Goal: Task Accomplishment & Management: Use online tool/utility

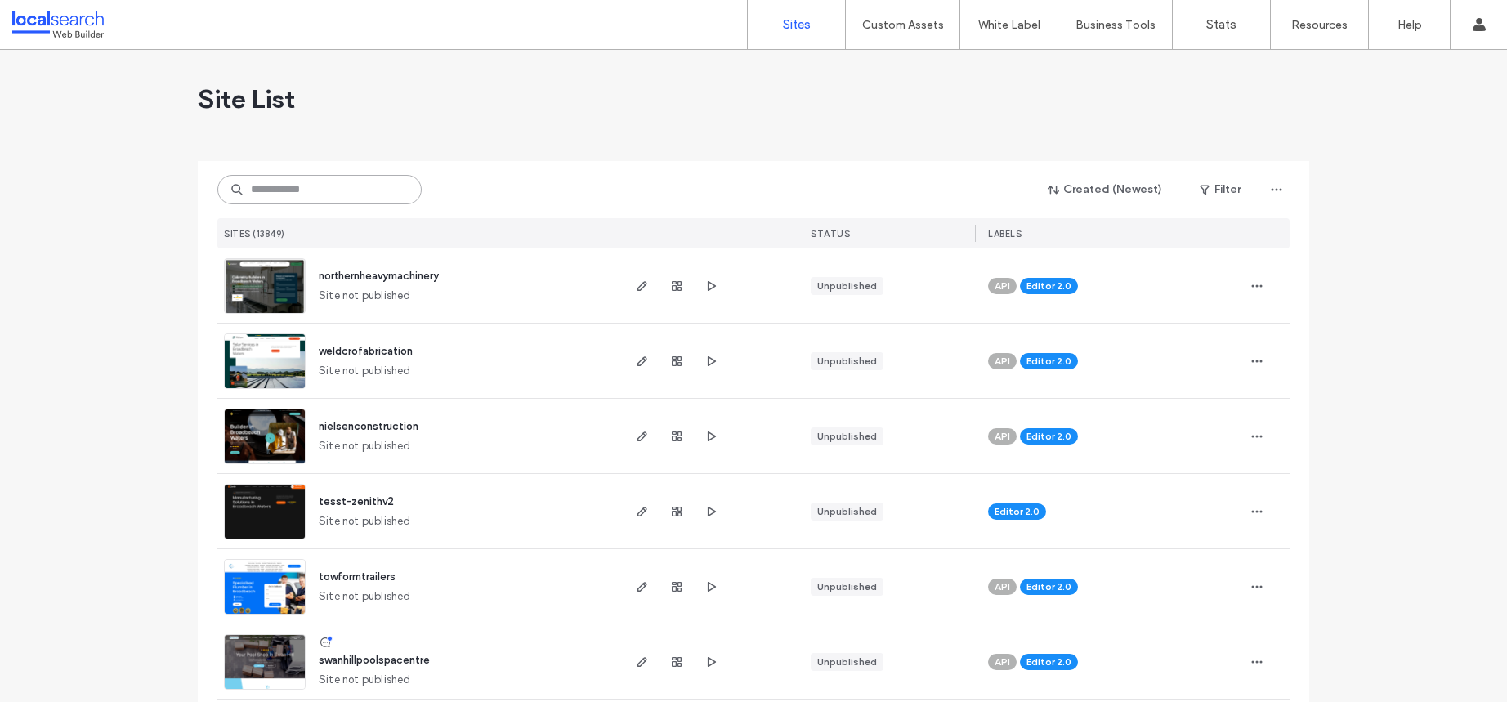
drag, startPoint x: 341, startPoint y: 175, endPoint x: 342, endPoint y: 186, distance: 11.5
click at [341, 175] on input at bounding box center [319, 189] width 204 height 29
paste input "**********"
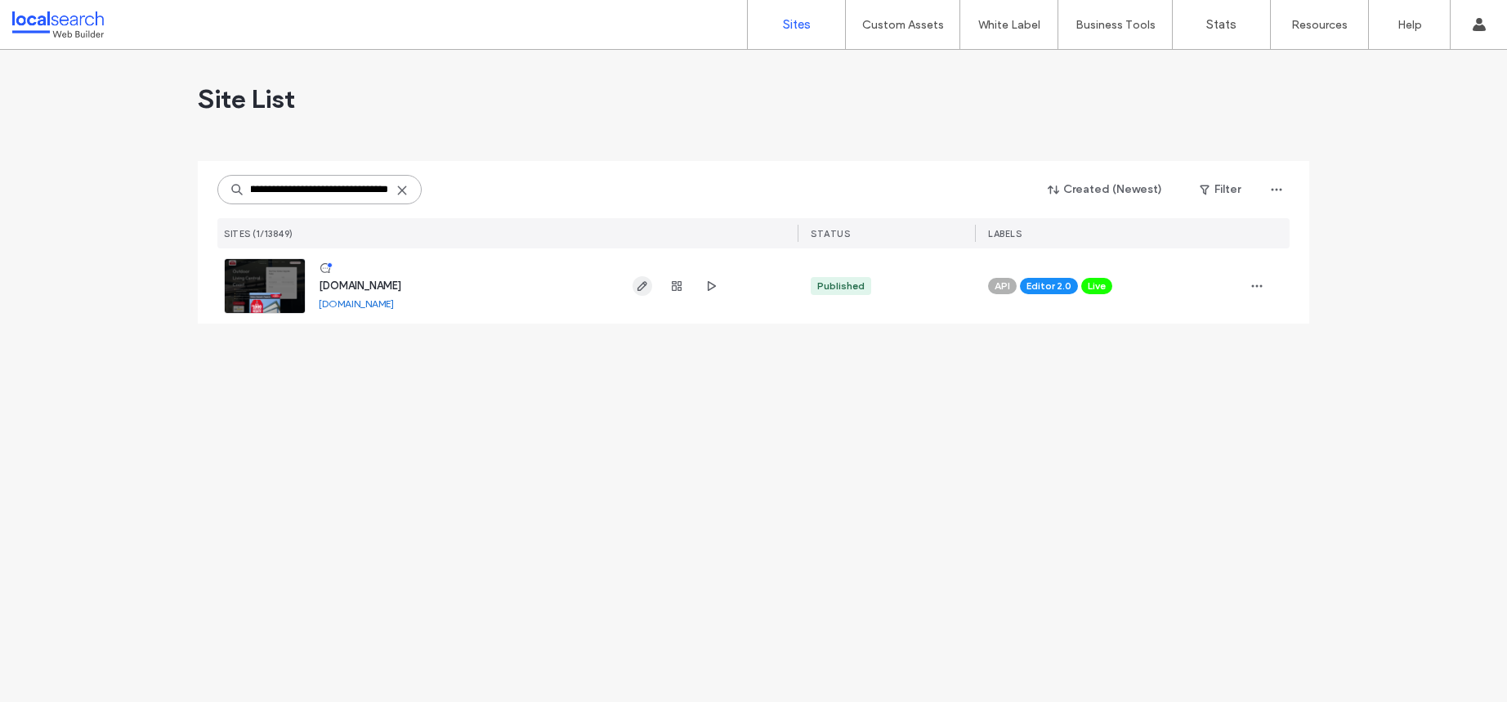
type input "**********"
click at [646, 282] on icon "button" at bounding box center [642, 286] width 13 height 13
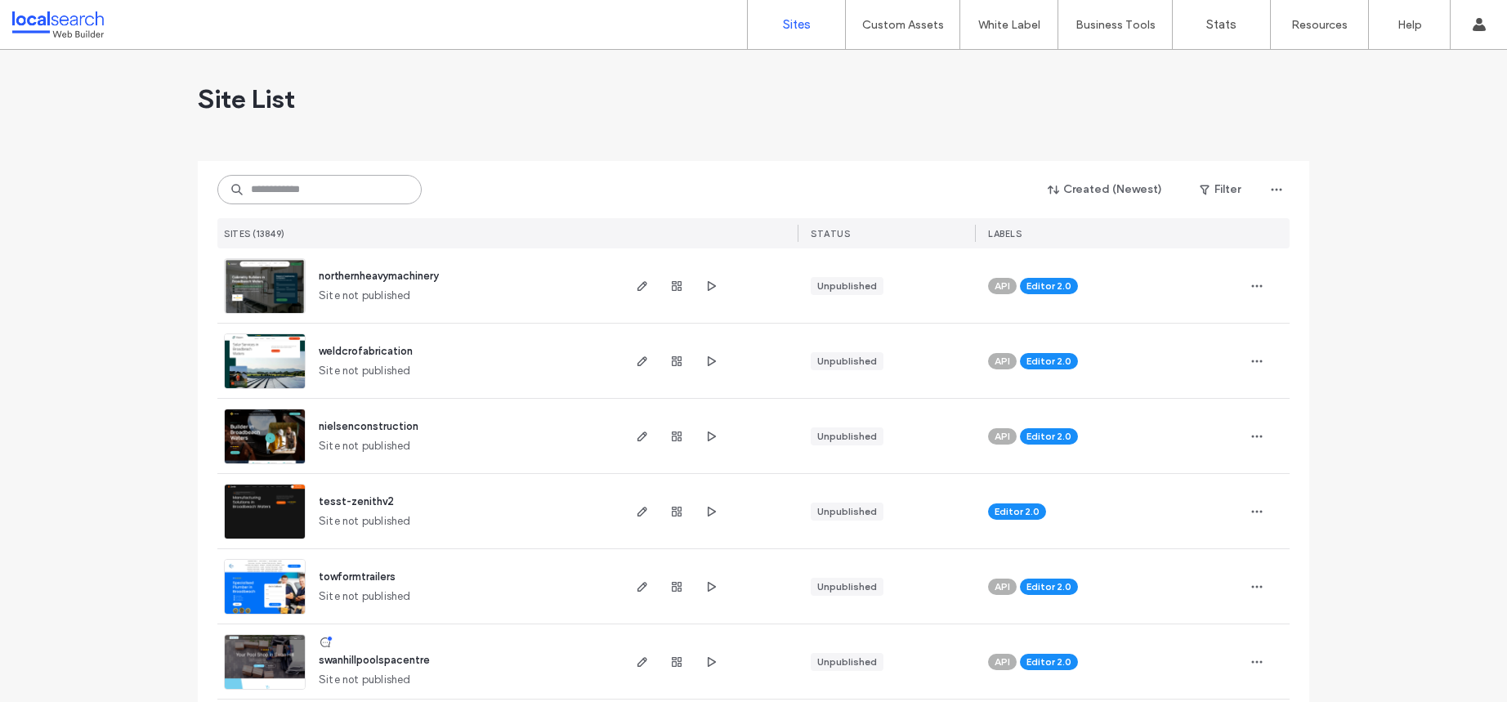
click at [333, 181] on input at bounding box center [319, 189] width 204 height 29
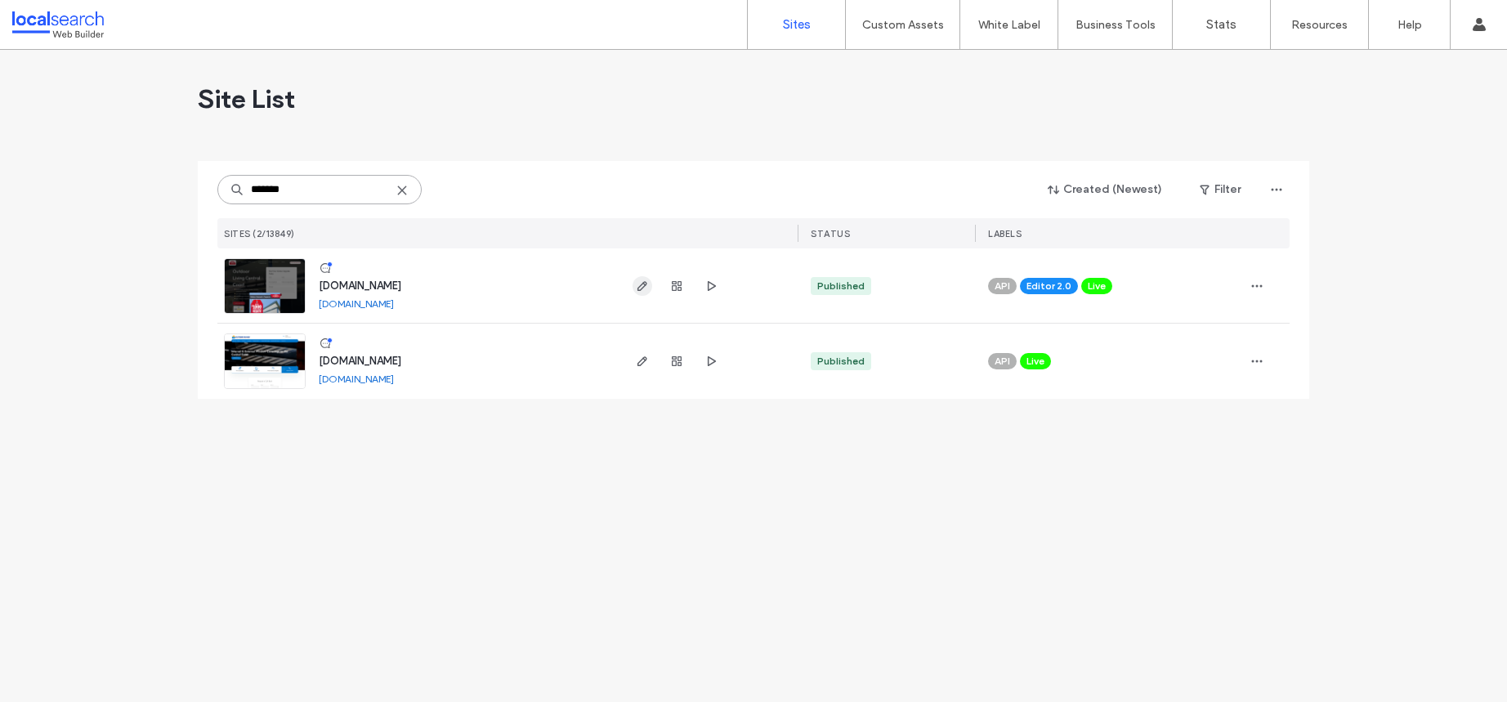
type input "*******"
click at [639, 284] on icon "button" at bounding box center [642, 286] width 13 height 13
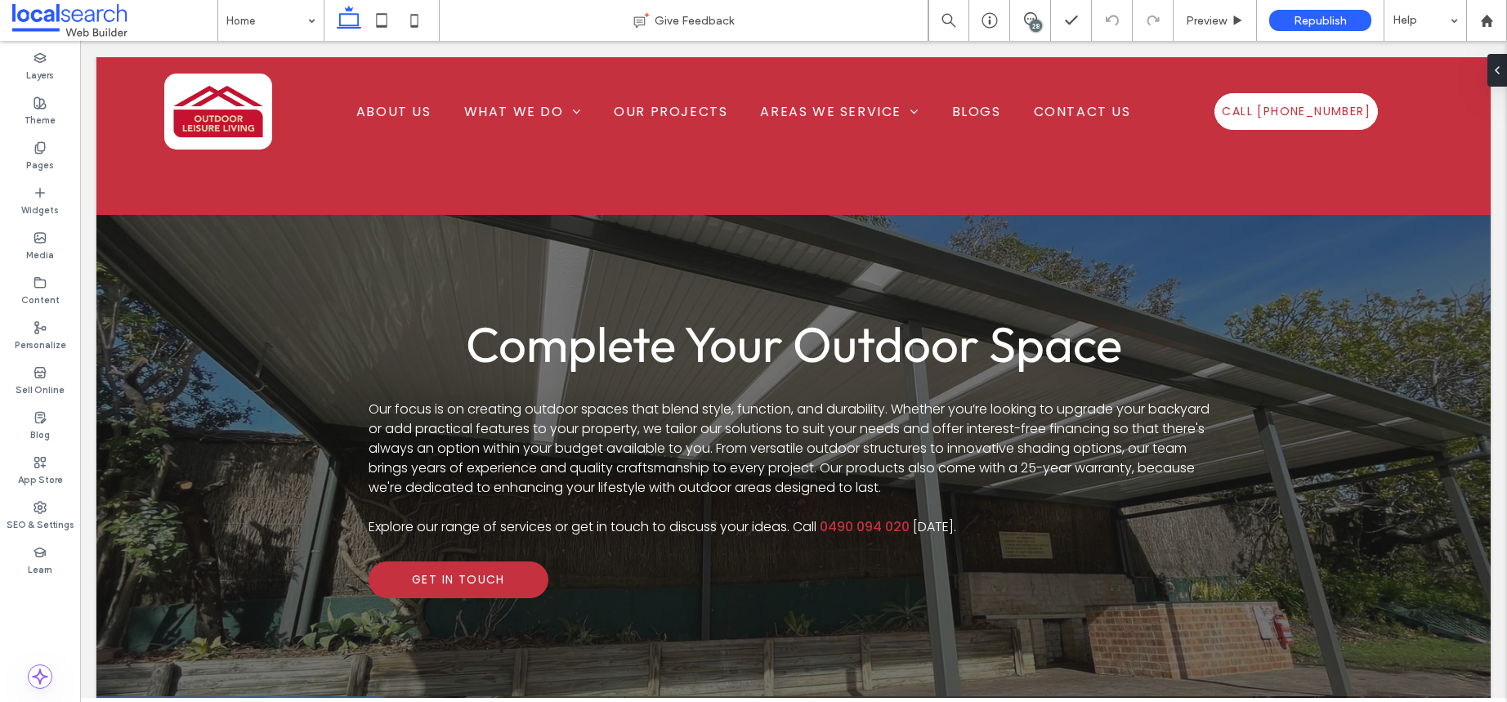
scroll to position [2075, 0]
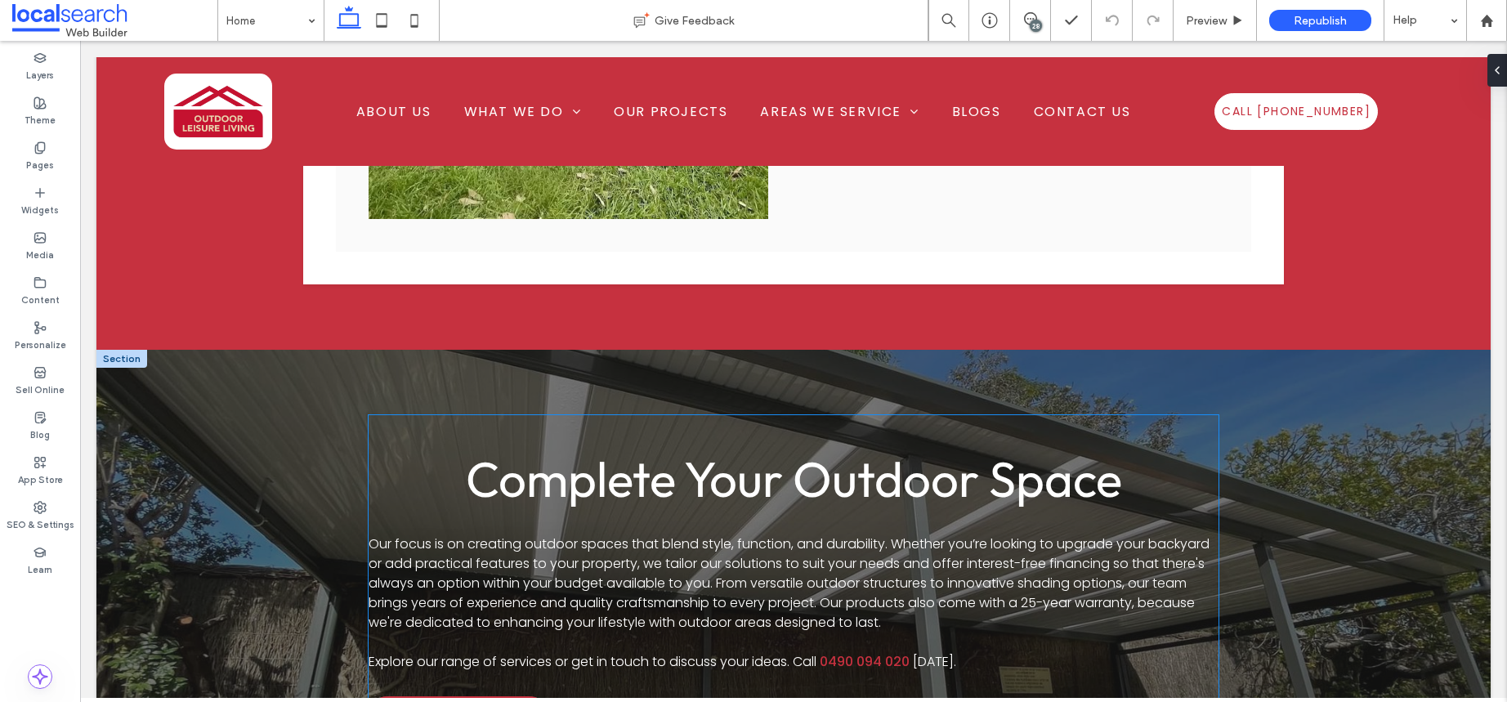
click at [906, 570] on span "Our focus is on creating outdoor spaces that blend style, function, and durabil…" at bounding box center [789, 583] width 841 height 97
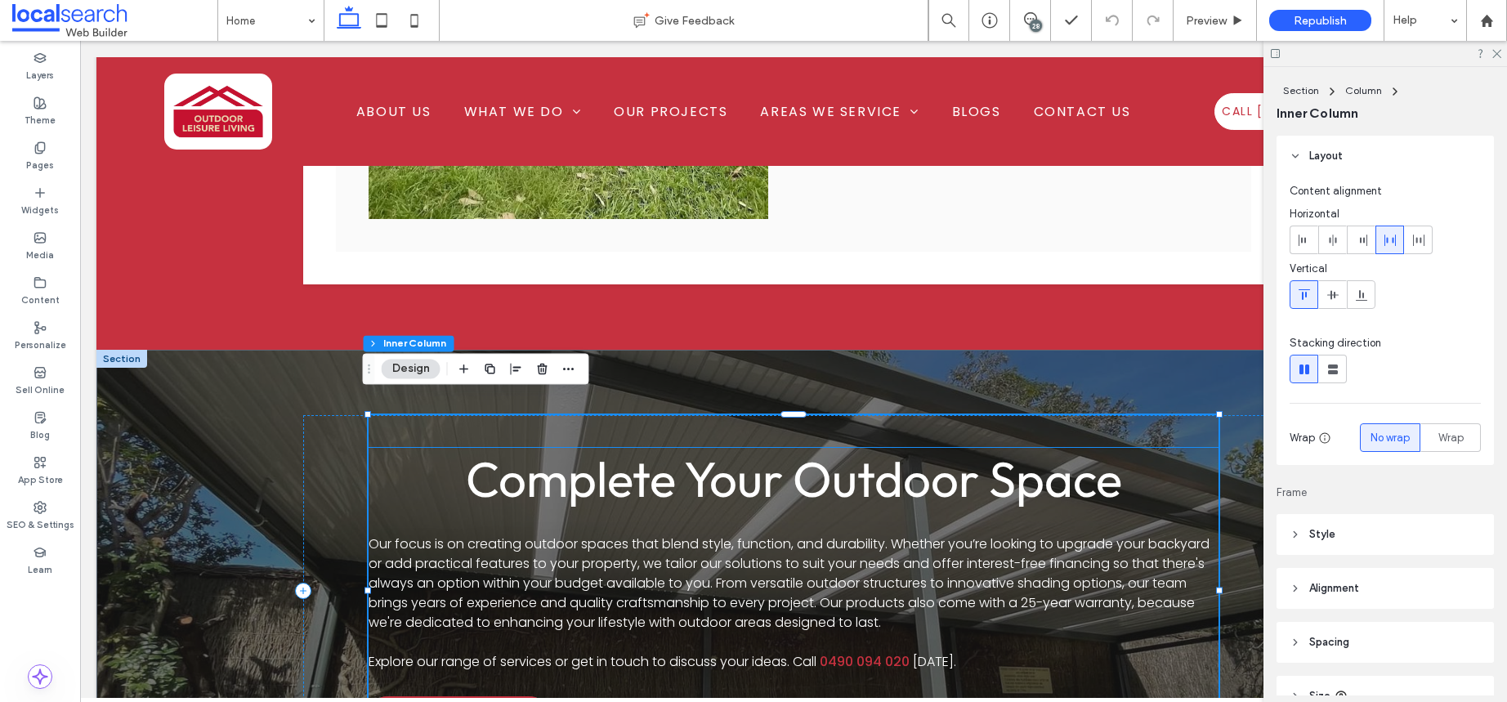
click at [796, 511] on div "Complete Your Outdoor Space Our focus is on creating outdoor spaces that blend …" at bounding box center [794, 590] width 850 height 285
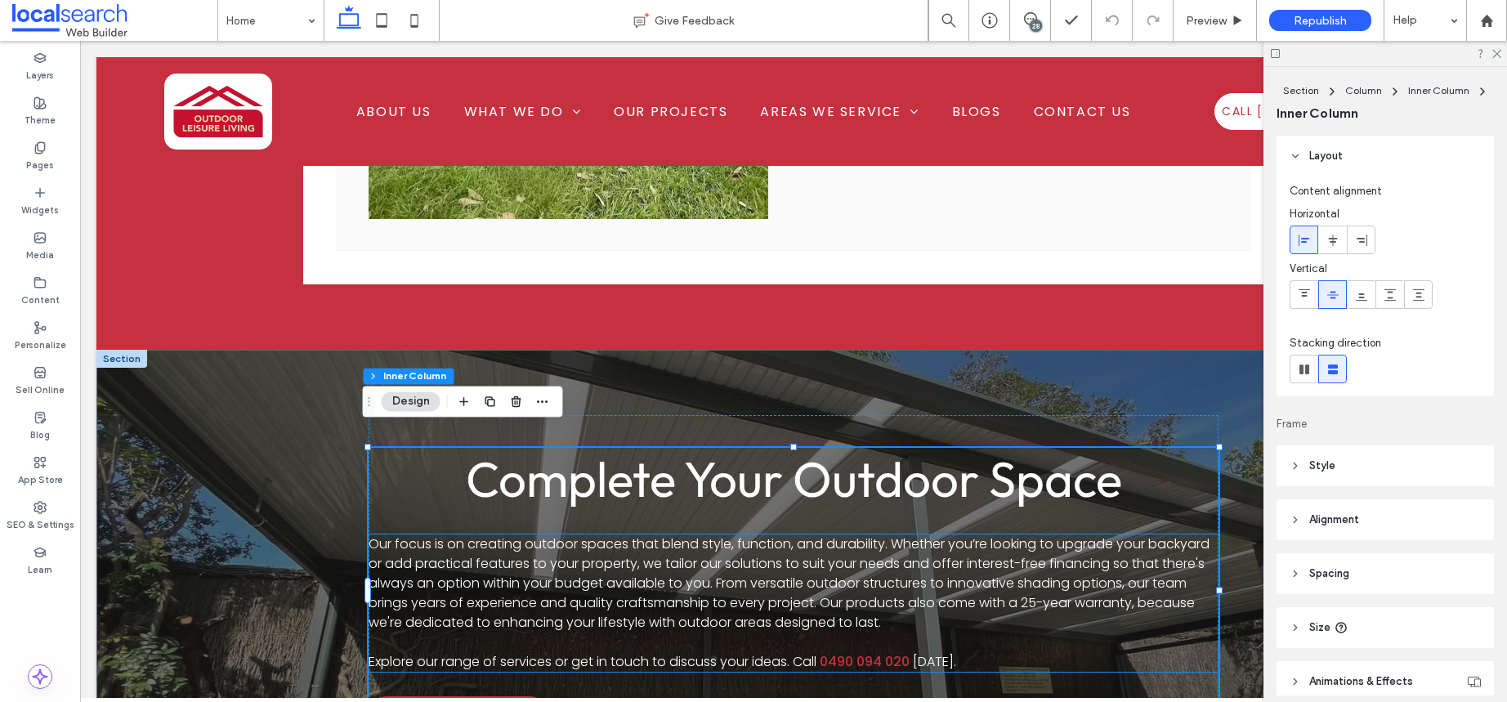
click at [808, 545] on span "Our focus is on creating outdoor spaces that blend style, function, and durabil…" at bounding box center [789, 583] width 841 height 97
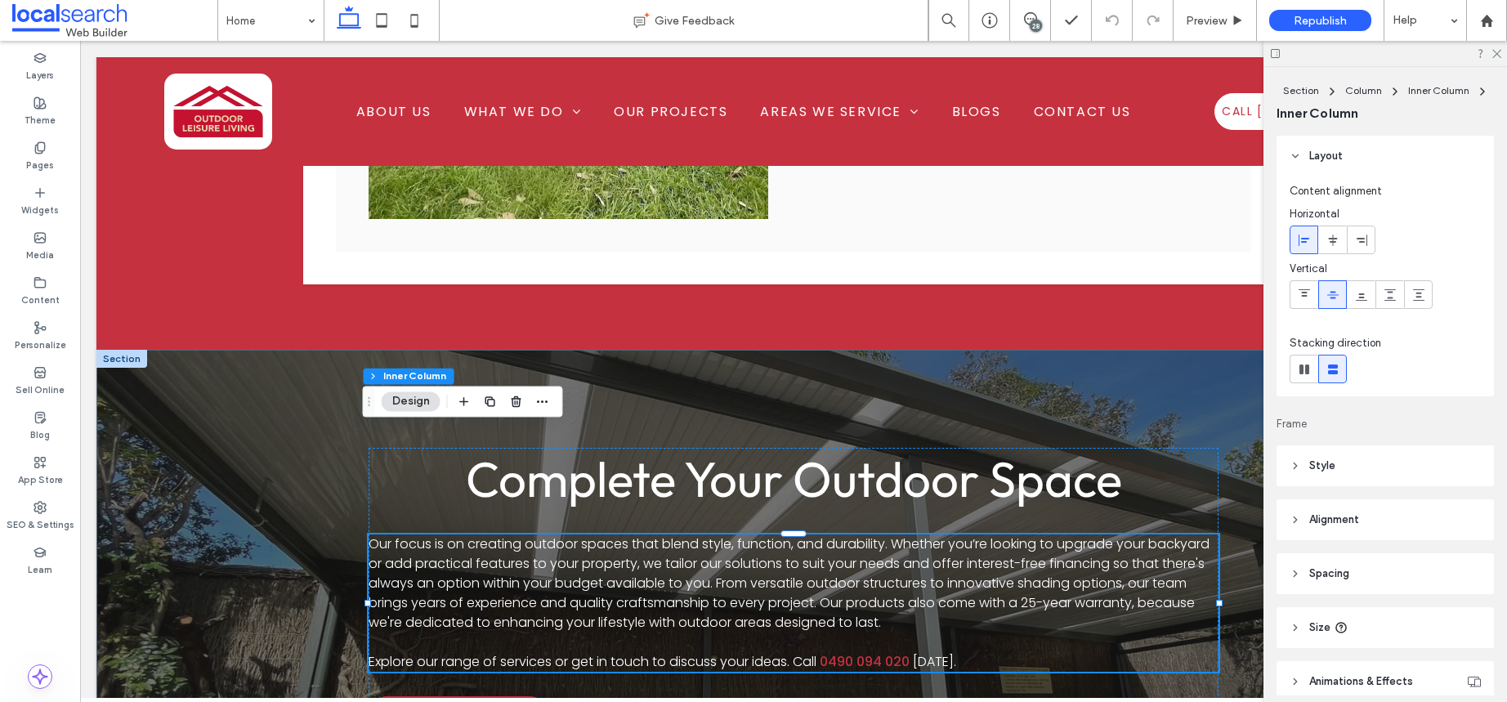
click at [808, 545] on span "Our focus is on creating outdoor spaces that blend style, function, and durabil…" at bounding box center [789, 583] width 841 height 97
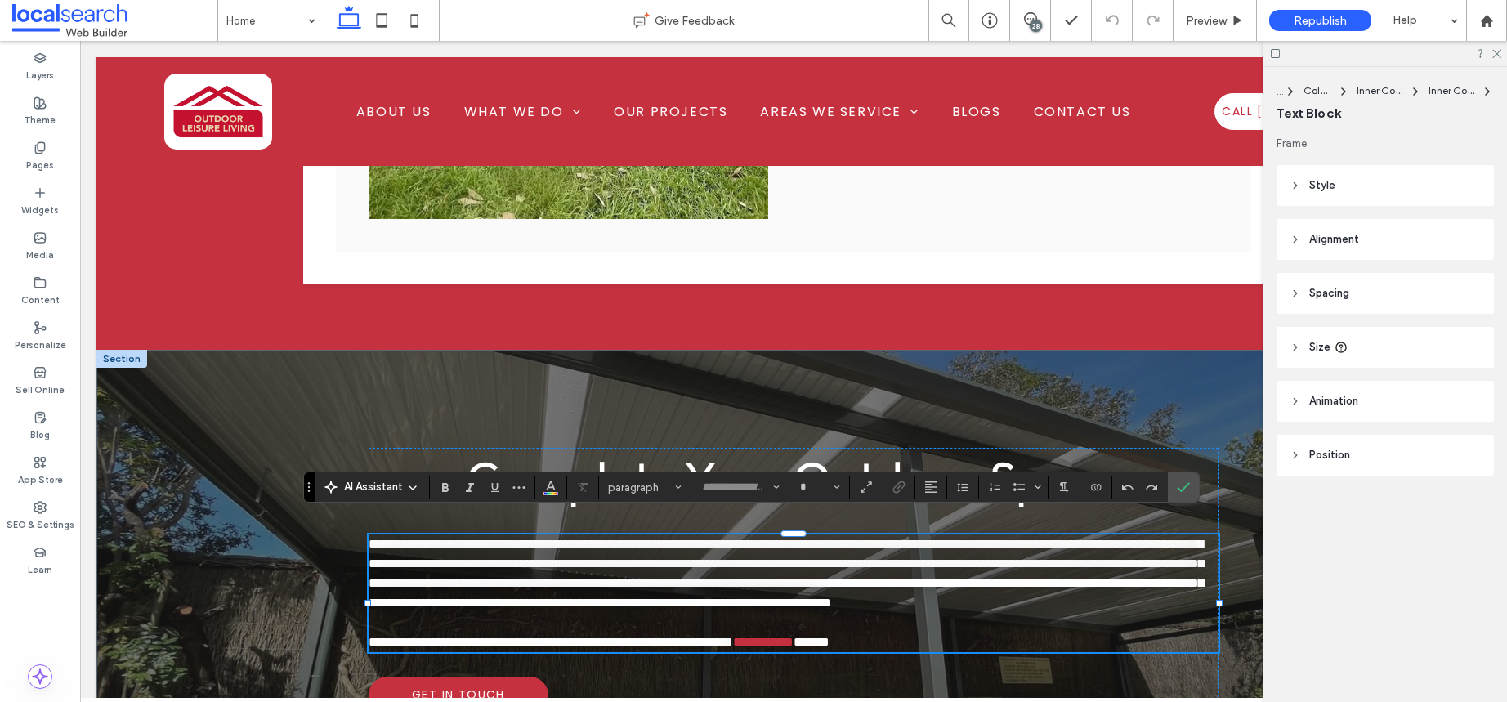
type input "*******"
type input "**"
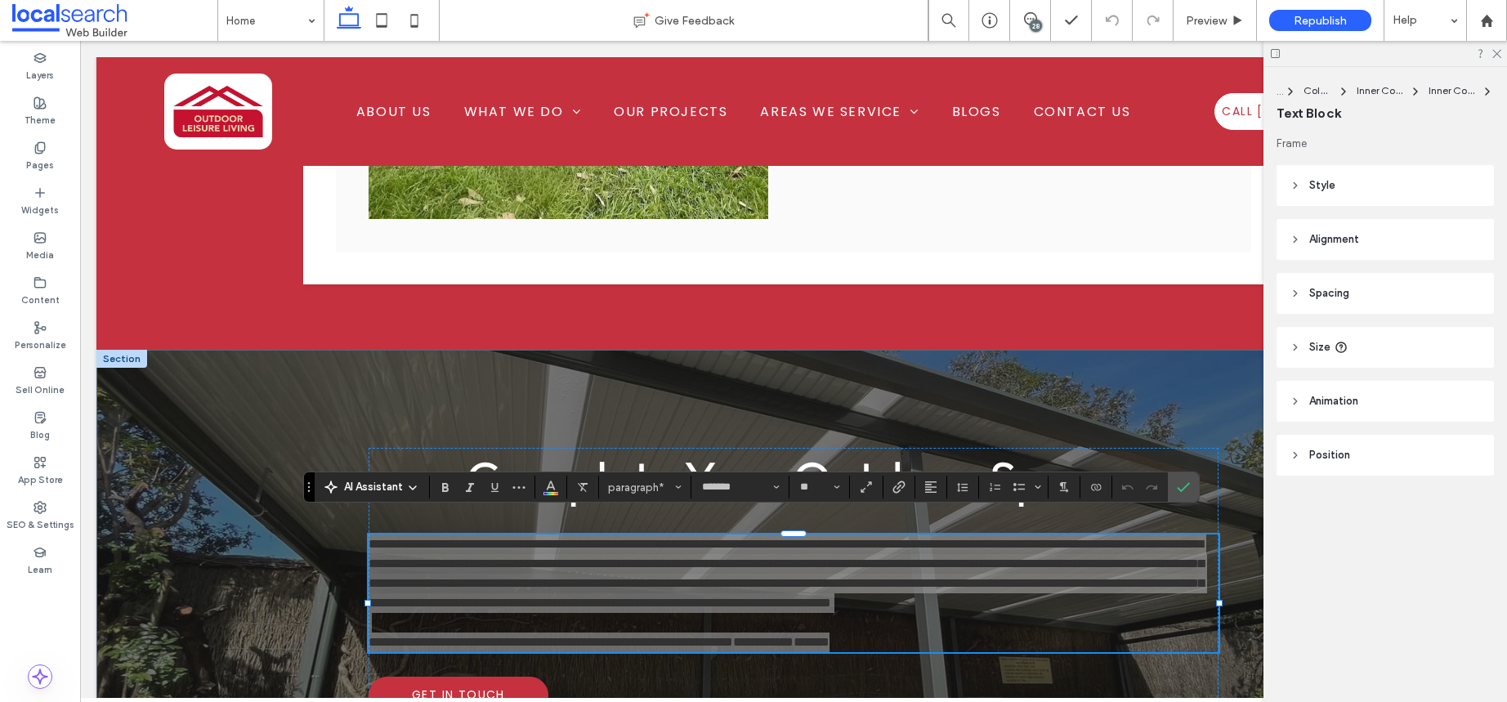
click at [947, 490] on section at bounding box center [963, 487] width 32 height 23
click at [937, 490] on icon "Alignment" at bounding box center [930, 487] width 13 height 13
click at [931, 410] on icon "ui.textEditor.alignment.center" at bounding box center [927, 413] width 7 height 6
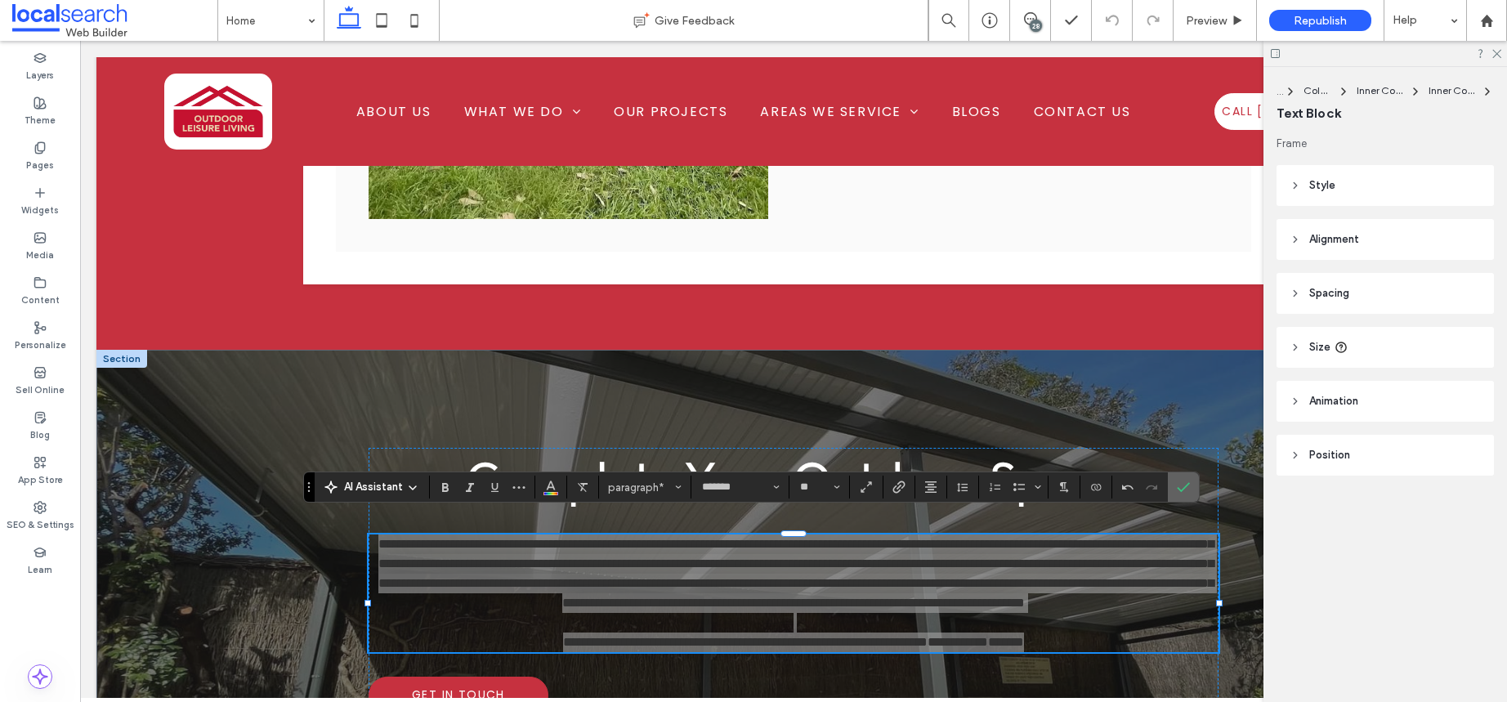
click at [1186, 491] on icon "Confirm" at bounding box center [1183, 487] width 13 height 13
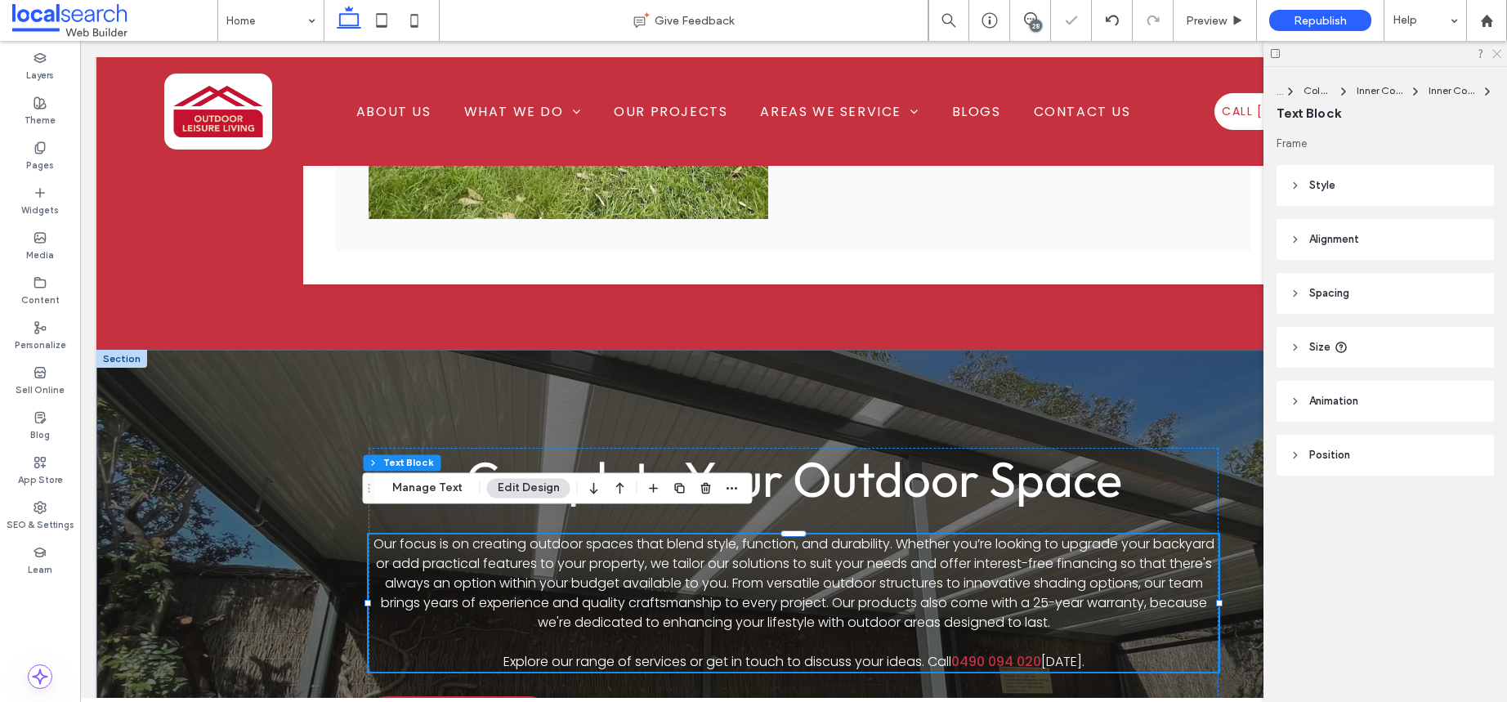
click at [1497, 55] on icon at bounding box center [1496, 52] width 11 height 11
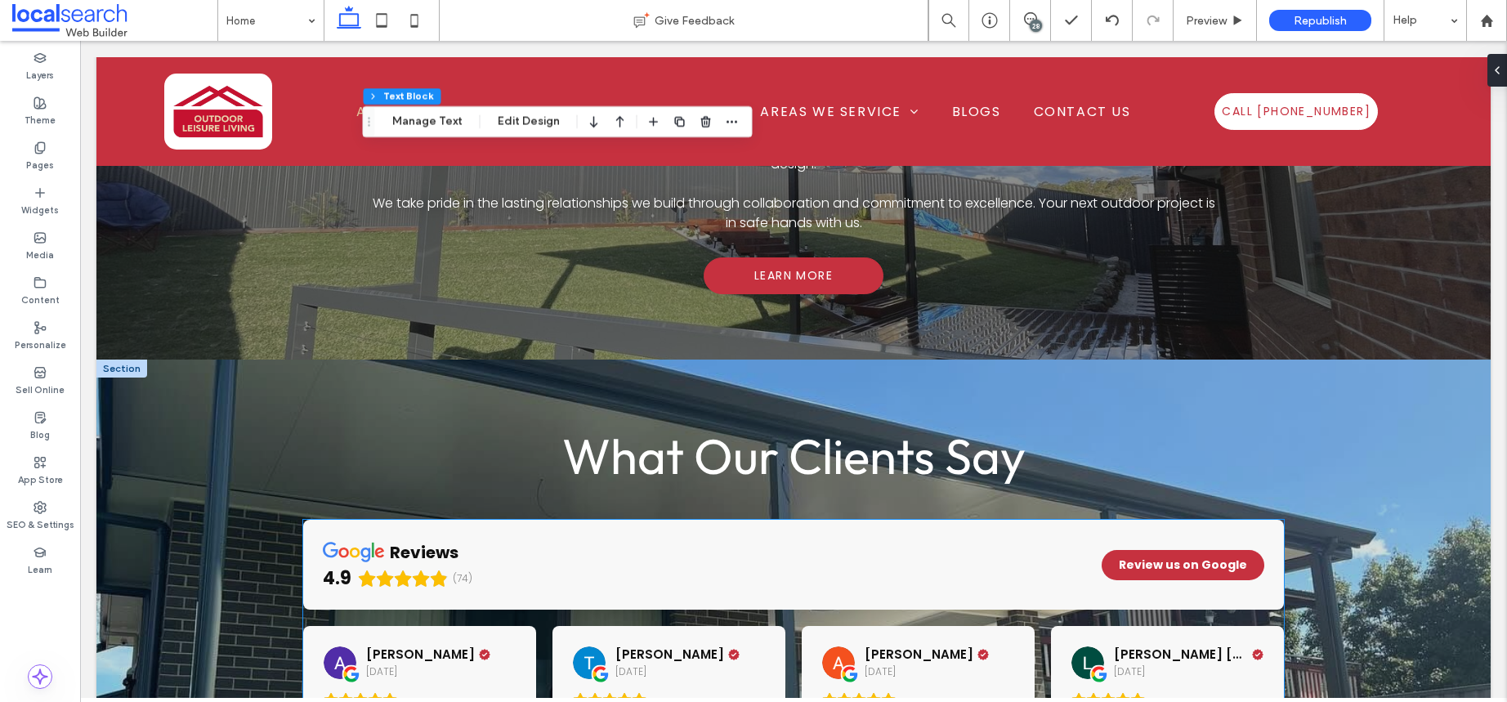
scroll to position [2959, 0]
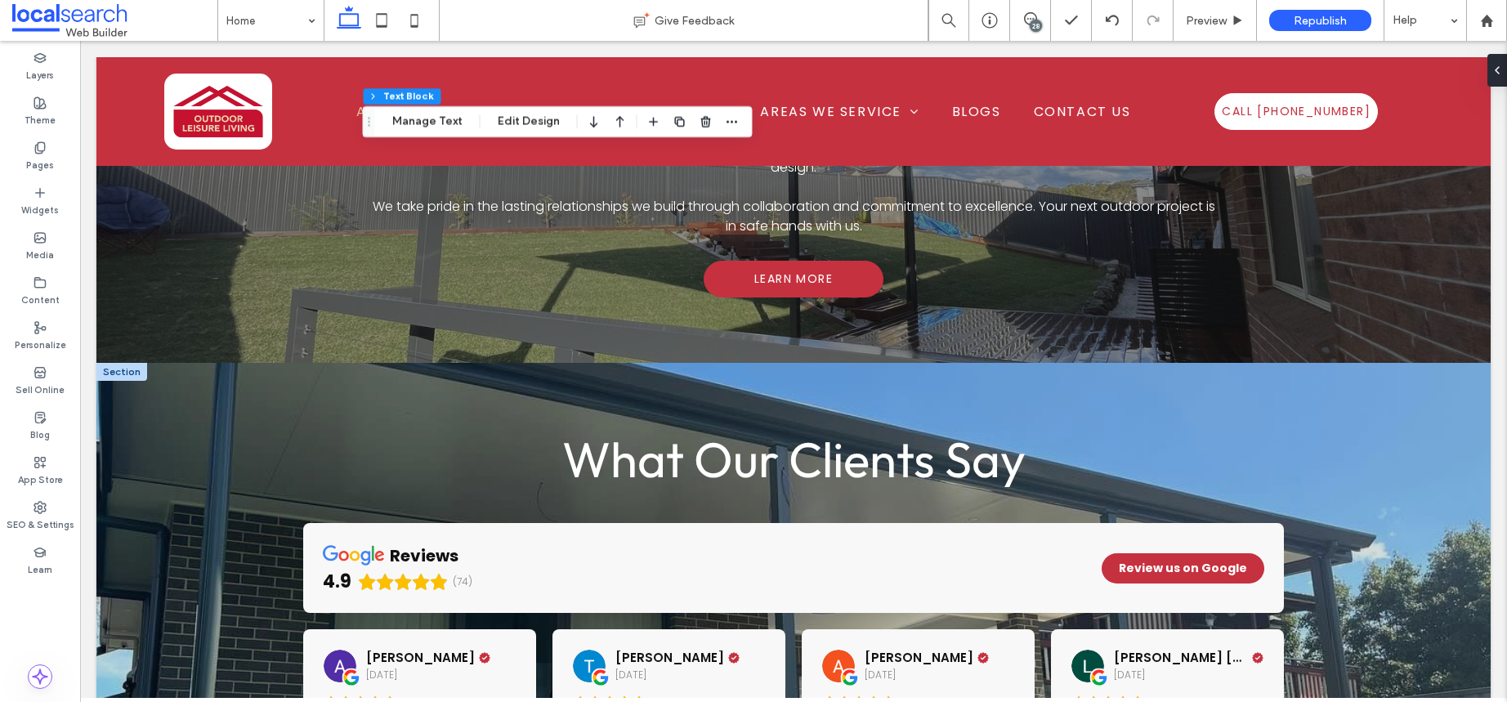
click at [134, 363] on div at bounding box center [121, 372] width 51 height 18
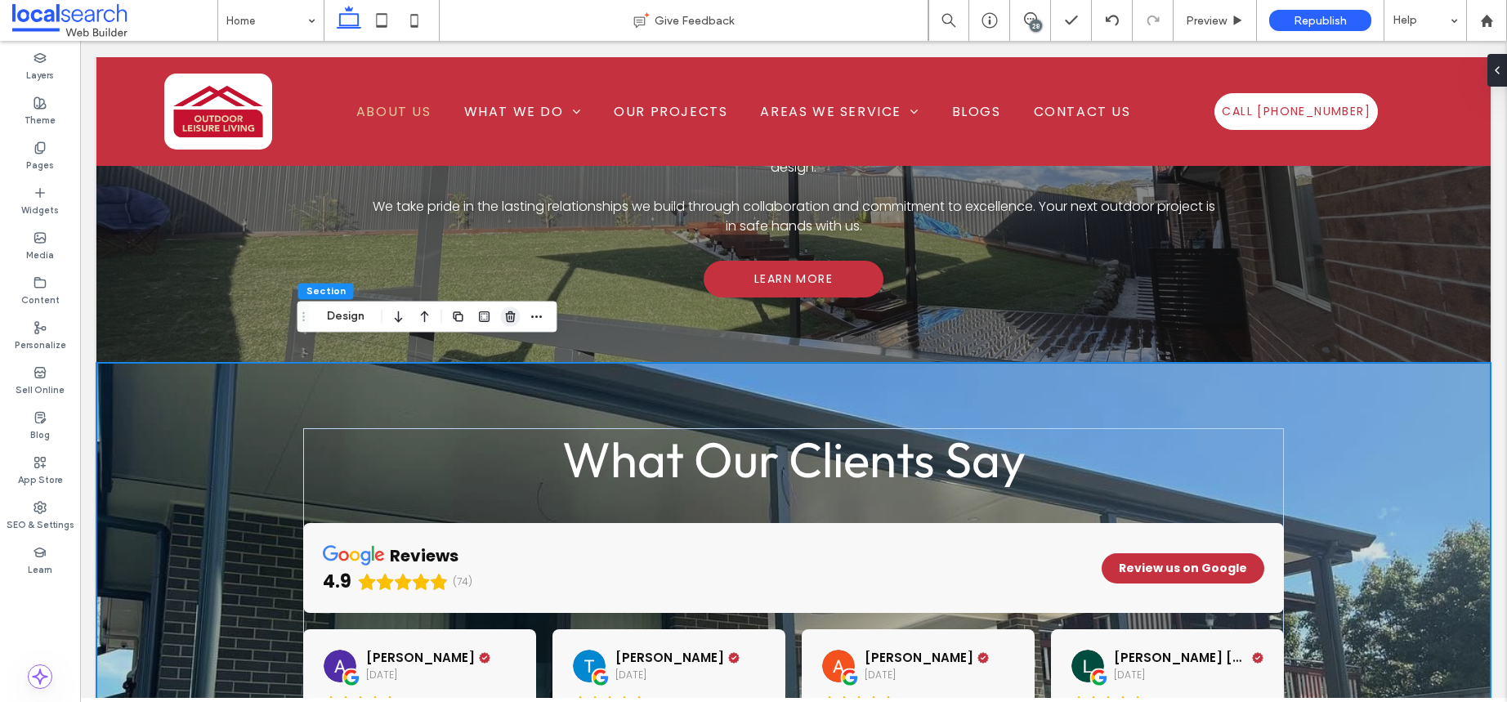
click at [510, 322] on icon "button" at bounding box center [510, 316] width 13 height 13
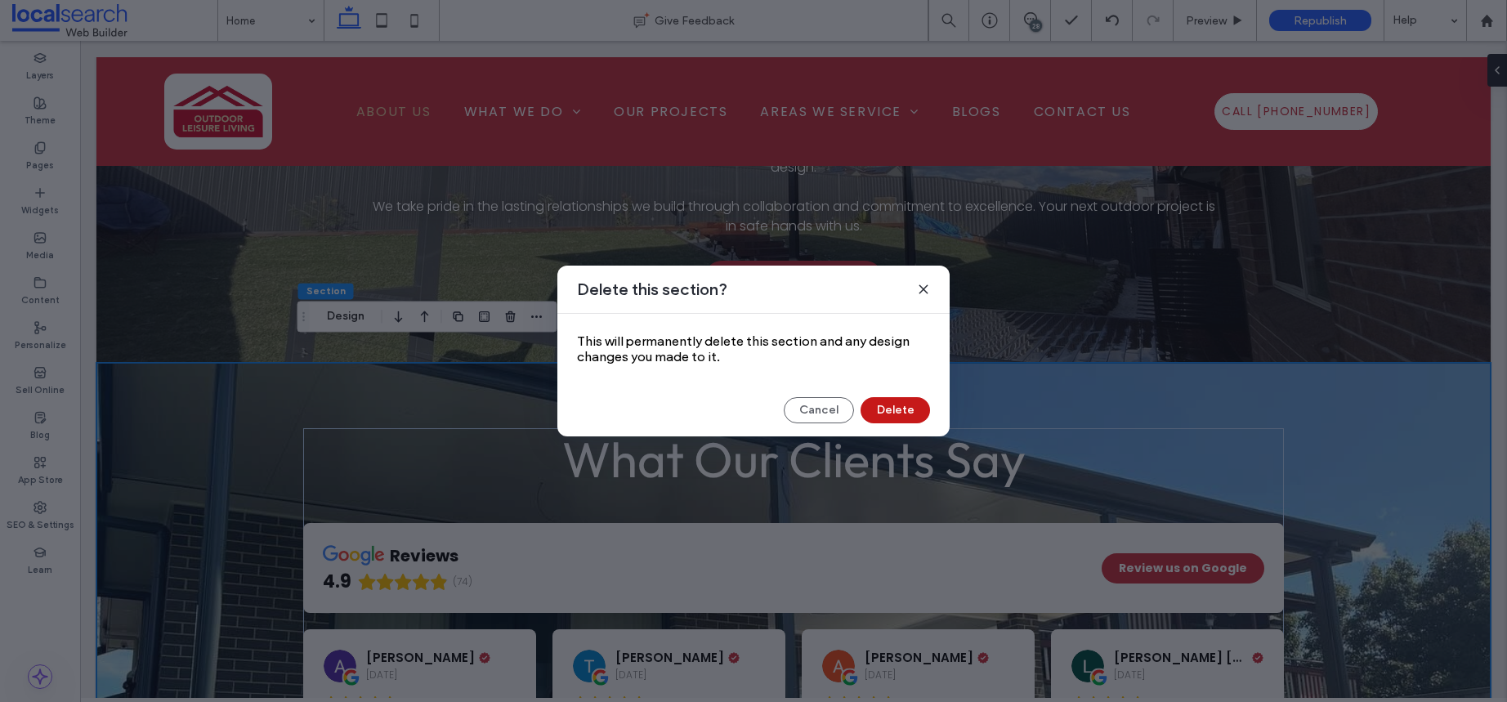
click at [886, 400] on button "Delete" at bounding box center [895, 410] width 69 height 26
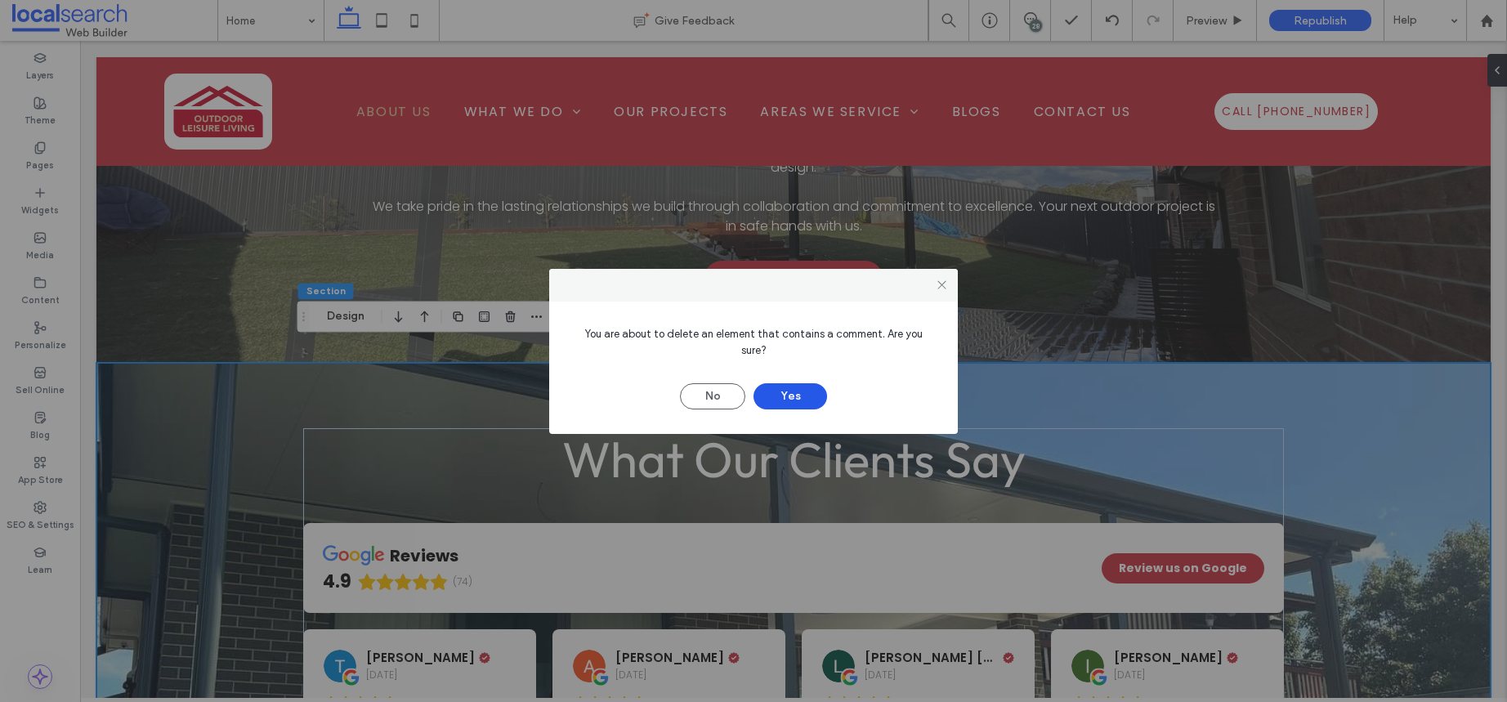
click at [774, 389] on button "Yes" at bounding box center [791, 396] width 74 height 26
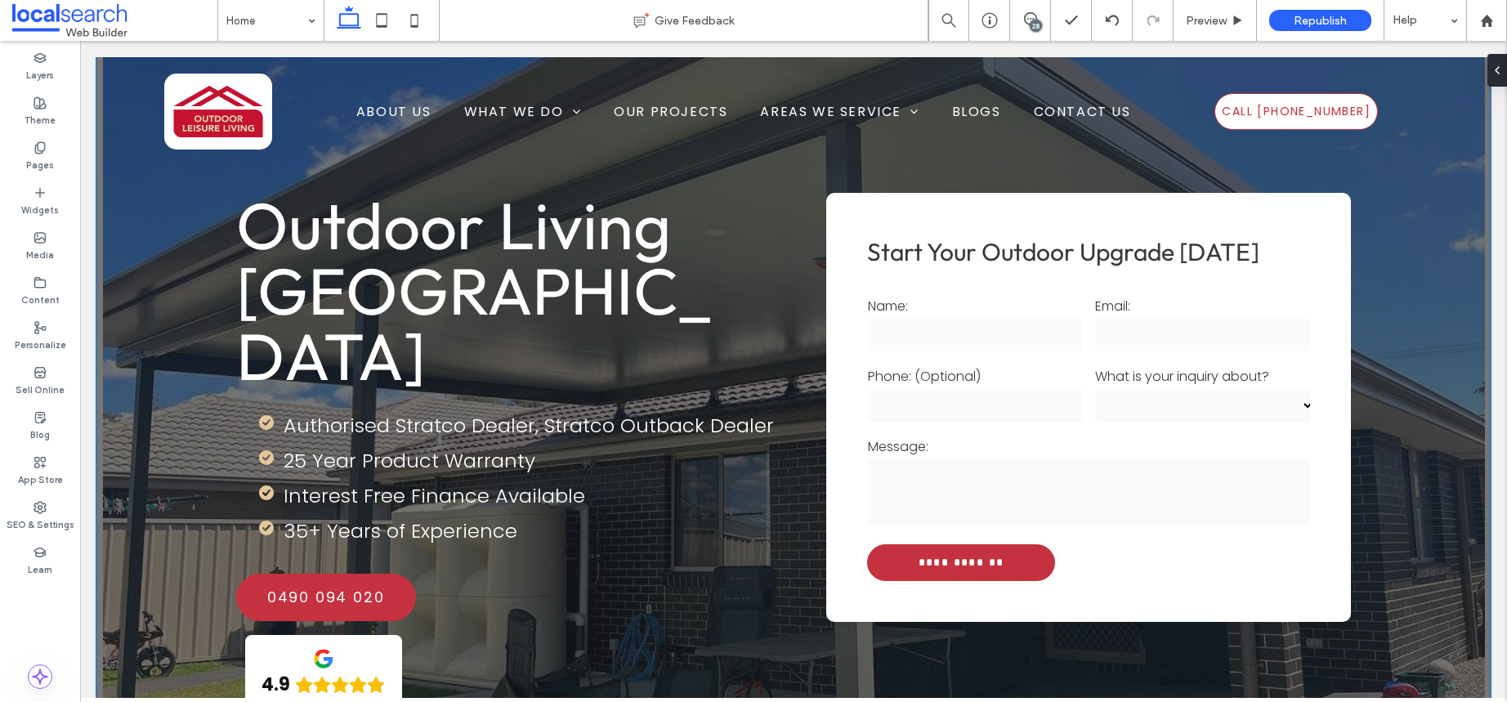
scroll to position [0, 0]
